Goal: Information Seeking & Learning: Learn about a topic

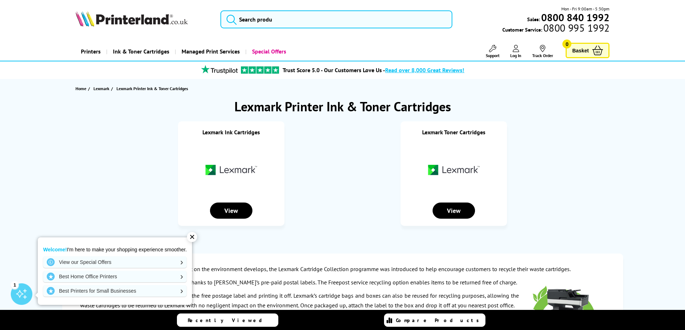
click at [189, 239] on div "✕" at bounding box center [192, 237] width 10 height 10
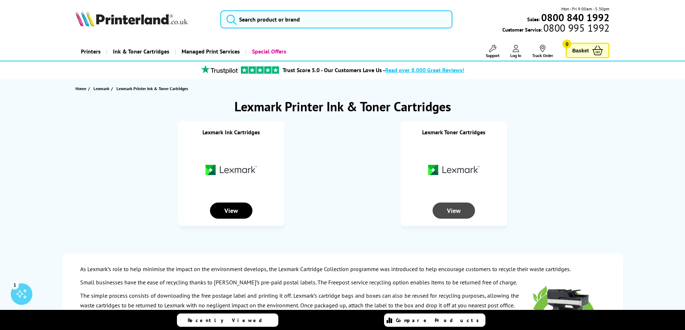
click at [439, 211] on div "View" at bounding box center [453, 211] width 42 height 16
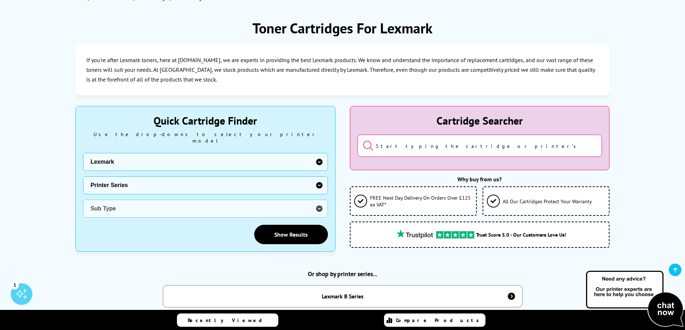
scroll to position [108, 0]
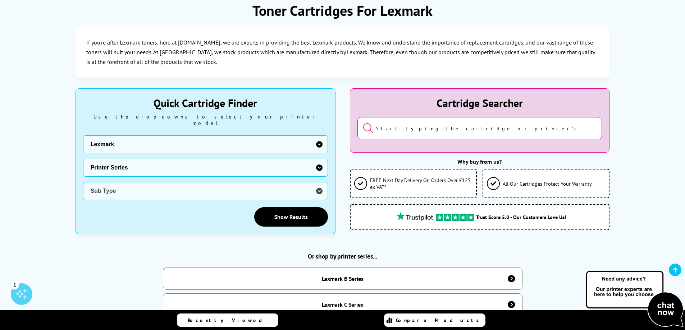
click at [319, 163] on select "Printer Series Dot Matrix Series F Series Home Copier P Photo Series P Series P…" at bounding box center [205, 168] width 245 height 18
select select "36324"
click at [83, 159] on select "Printer Series Dot Matrix Series F Series Home Copier P Photo Series P Series P…" at bounding box center [205, 168] width 245 height 18
click at [319, 184] on select "Sub Type Lexmark 2130 Lexmark 2132 Lexmark 2235 Lexmark 2240 Lexmark 2326 Lexma…" at bounding box center [205, 191] width 245 height 18
select select "36335"
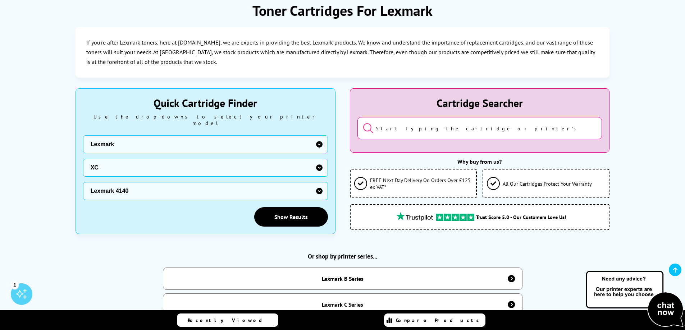
click at [83, 182] on select "Sub Type Lexmark 2130 Lexmark 2132 Lexmark 2235 Lexmark 2240 Lexmark 2326 Lexma…" at bounding box center [205, 191] width 245 height 18
click at [272, 215] on link "Show Results" at bounding box center [291, 216] width 74 height 19
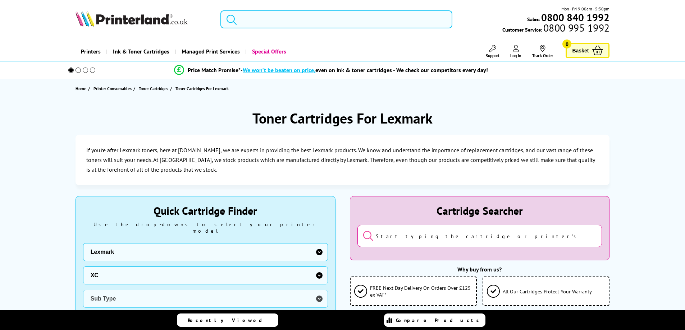
select select "36324"
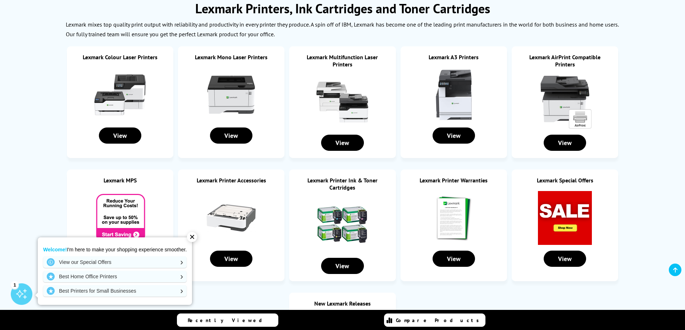
scroll to position [108, 0]
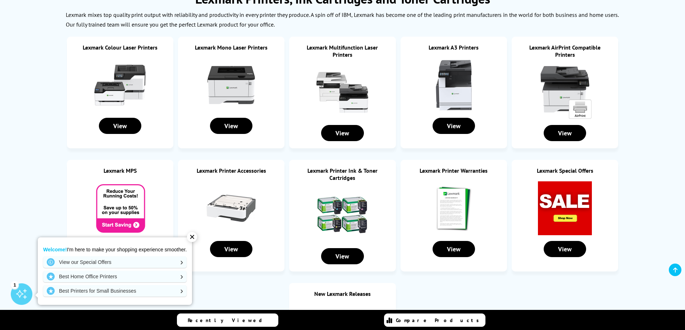
click at [196, 240] on div "✕" at bounding box center [192, 237] width 10 height 10
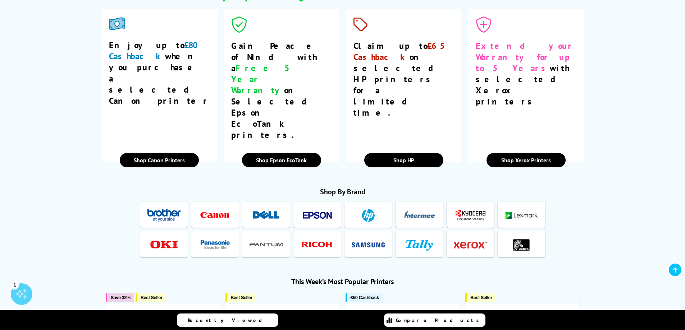
scroll to position [647, 0]
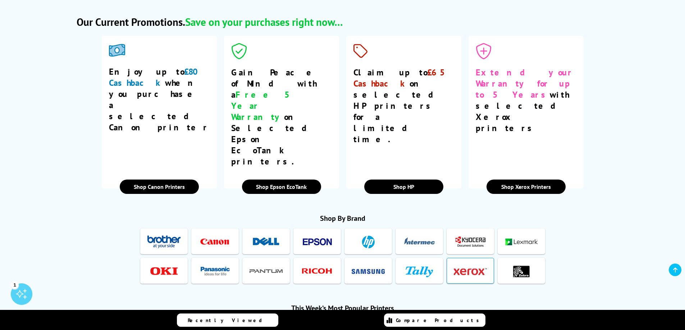
click at [455, 265] on img at bounding box center [469, 271] width 33 height 13
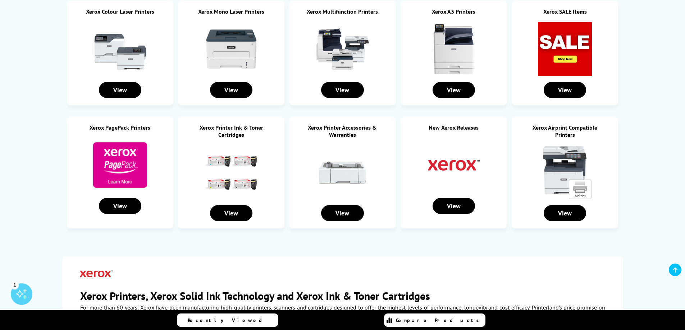
scroll to position [36, 0]
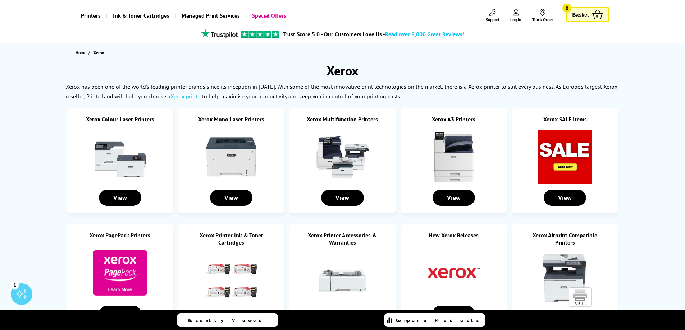
click at [561, 160] on img at bounding box center [565, 157] width 54 height 54
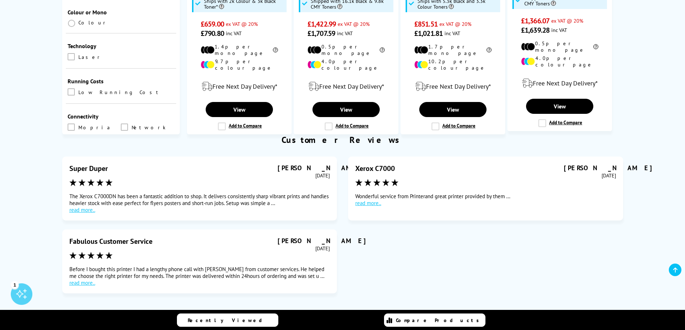
scroll to position [72, 0]
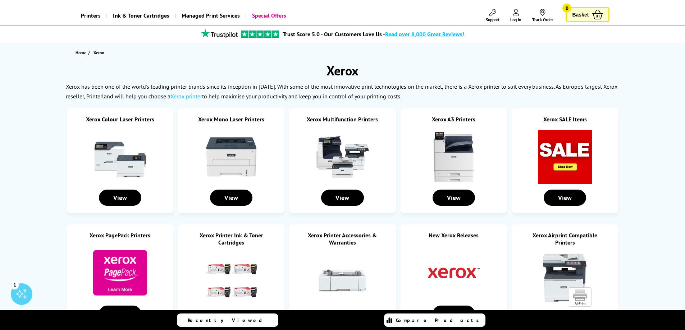
click at [133, 161] on img at bounding box center [120, 157] width 54 height 54
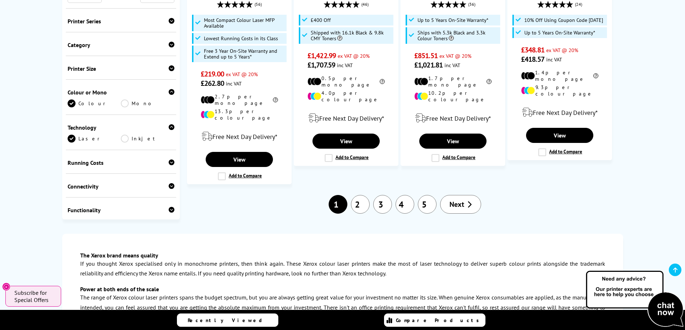
scroll to position [898, 0]
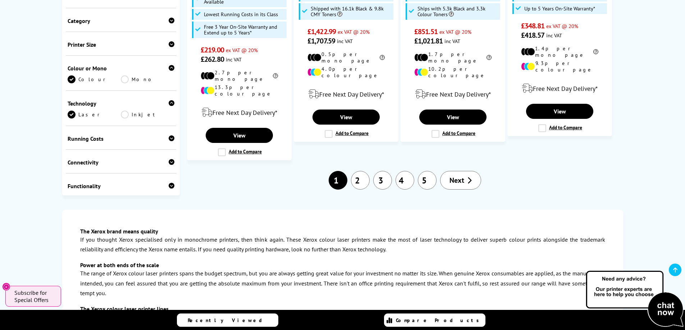
click at [360, 171] on link "2" at bounding box center [360, 180] width 19 height 19
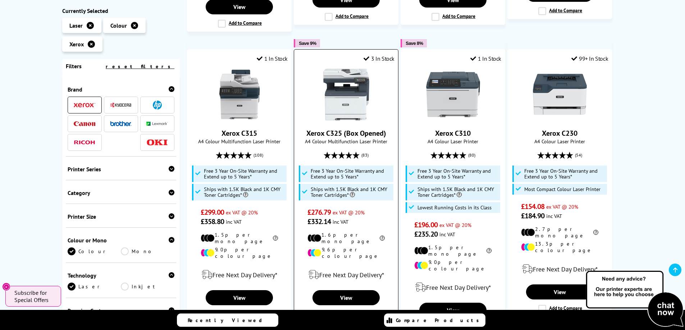
scroll to position [683, 0]
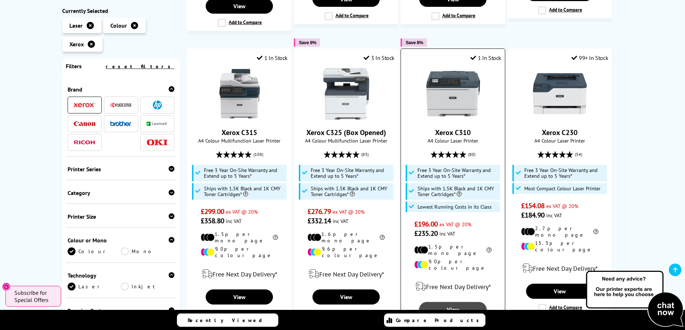
click at [447, 302] on link "View" at bounding box center [452, 309] width 67 height 15
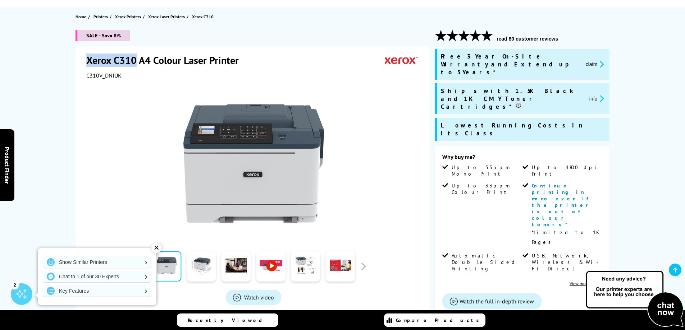
drag, startPoint x: 87, startPoint y: 61, endPoint x: 134, endPoint y: 63, distance: 46.7
click at [134, 63] on h1 "Xerox C310 A4 Colour Laser Printer" at bounding box center [166, 60] width 160 height 13
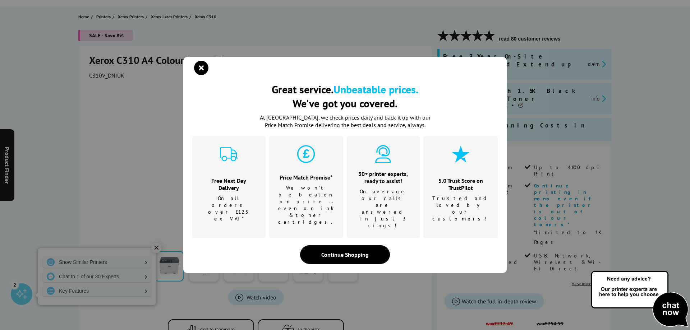
drag, startPoint x: 127, startPoint y: 60, endPoint x: 113, endPoint y: 122, distance: 64.0
click at [113, 122] on div "Great service. Unbeatable prices. We've got you covered. Great service. Unbeata…" at bounding box center [345, 165] width 690 height 330
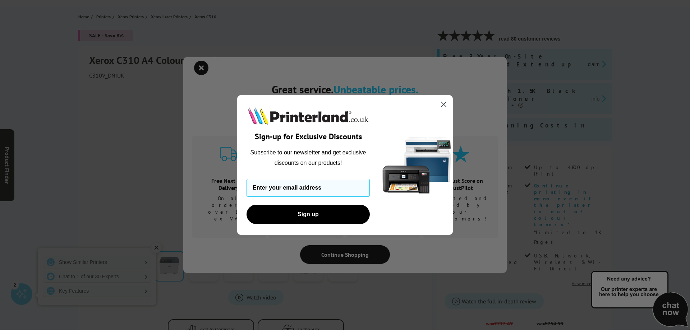
click at [446, 106] on icon "Close dialog" at bounding box center [443, 104] width 5 height 5
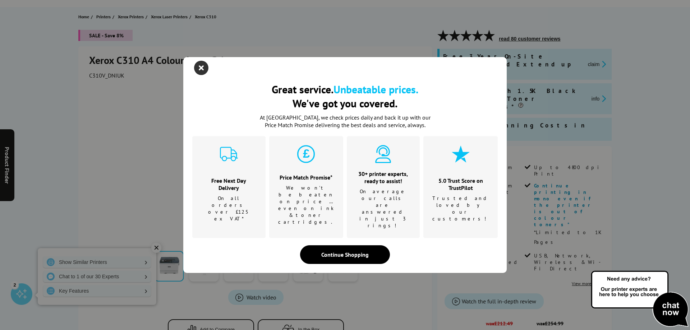
click at [200, 75] on icon "close modal" at bounding box center [201, 68] width 14 height 14
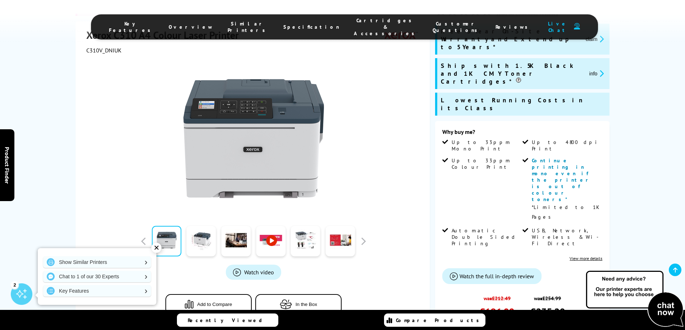
scroll to position [72, 0]
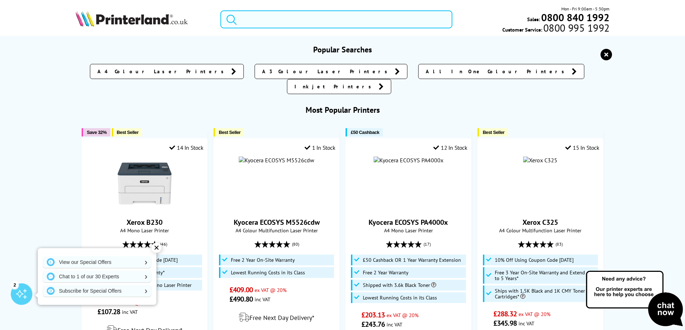
click at [242, 21] on input "search" at bounding box center [336, 19] width 232 height 18
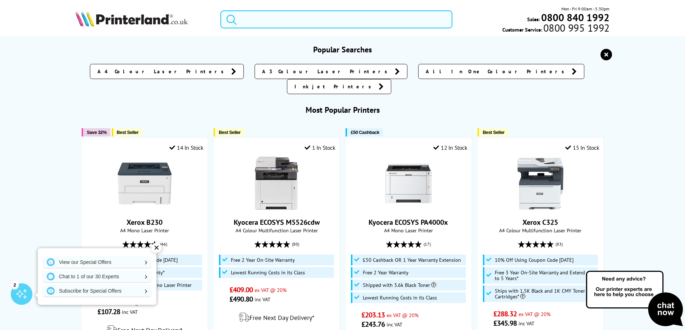
paste input "Epson EcoTank ET-4800"
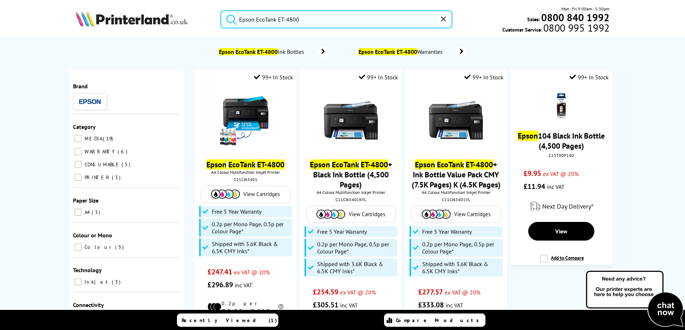
type input "Epson EcoTank ET-4800"
click at [221, 10] on button "submit" at bounding box center [230, 18] width 18 height 16
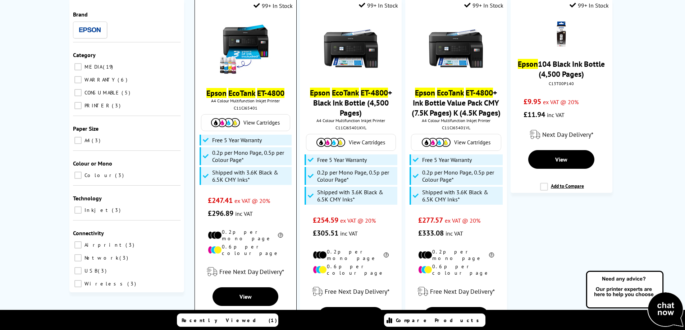
scroll to position [72, 0]
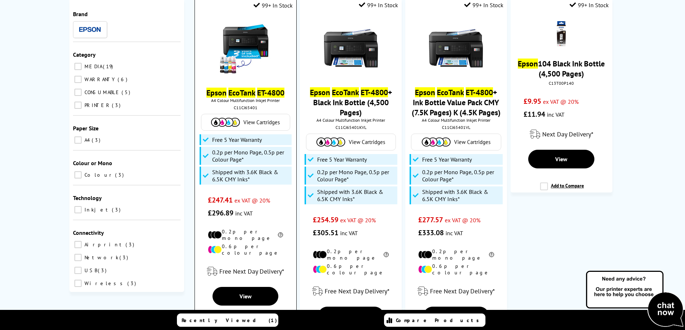
click at [240, 50] on img at bounding box center [245, 49] width 54 height 54
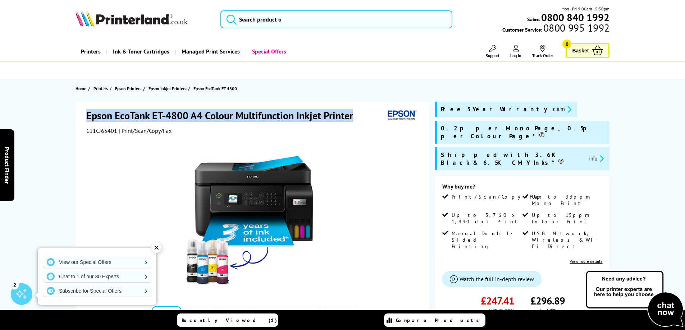
drag, startPoint x: 87, startPoint y: 117, endPoint x: 359, endPoint y: 112, distance: 272.4
click at [359, 112] on h1 "Epson EcoTank ET-4800 A4 Colour Multifunction Inkjet Printer" at bounding box center [223, 115] width 274 height 13
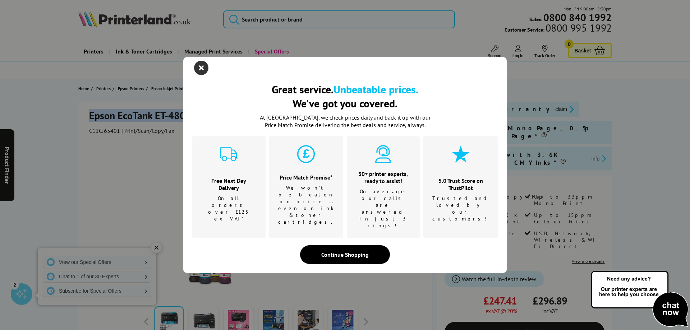
click at [202, 75] on icon "close modal" at bounding box center [201, 68] width 14 height 14
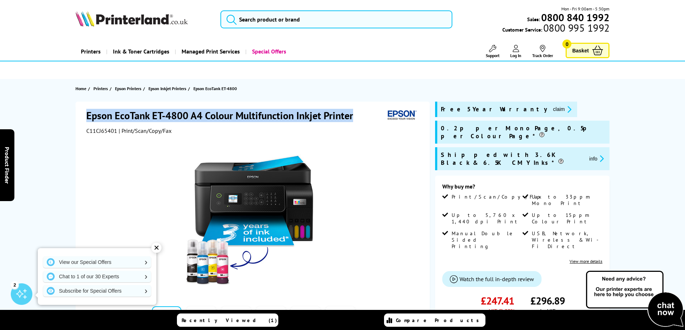
copy h1 "Epson EcoTank ET-4800 A4 Colour Multifunction Inkjet Printer"
